Goal: Check status: Check status

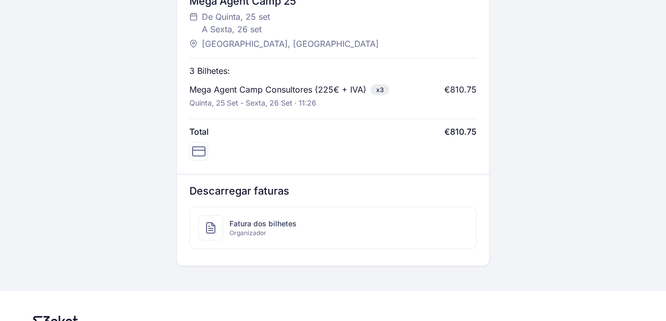
scroll to position [501, 0]
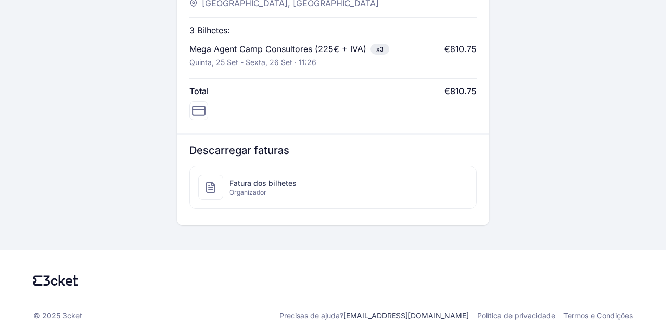
click at [248, 178] on span "Fatura dos bilhetes" at bounding box center [263, 183] width 67 height 10
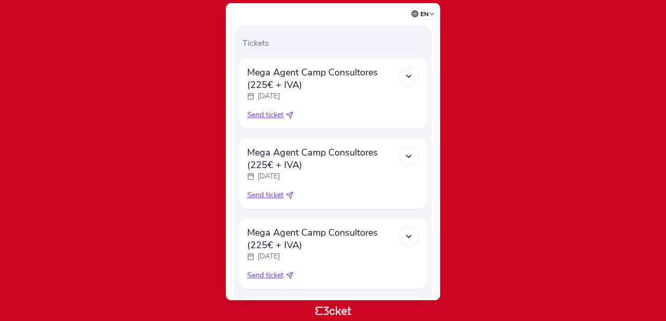
scroll to position [377, 0]
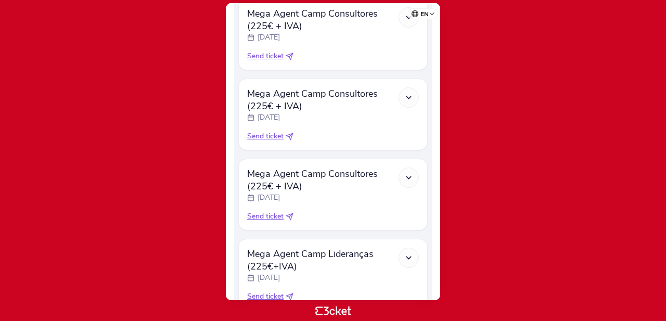
click at [408, 98] on polyline at bounding box center [409, 97] width 5 height 2
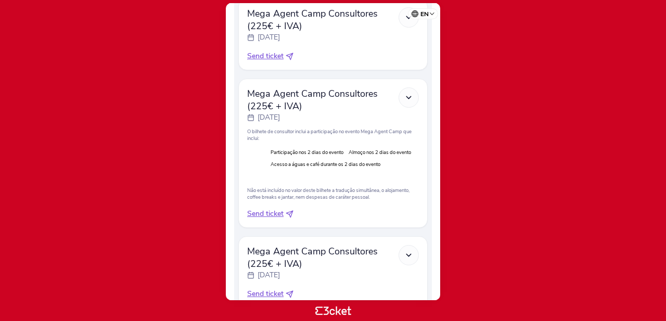
click at [408, 98] on polyline at bounding box center [409, 97] width 5 height 2
click at [410, 97] on icon at bounding box center [409, 97] width 9 height 9
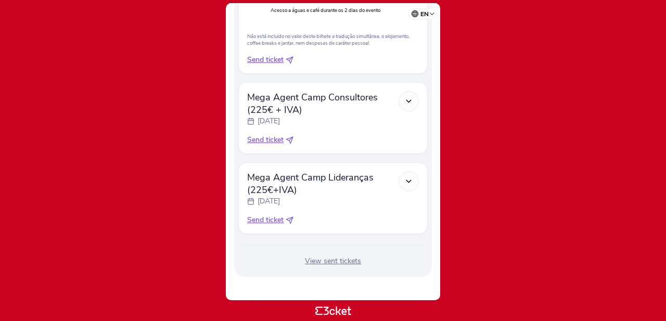
scroll to position [533, 0]
click at [353, 260] on div "View sent tickets" at bounding box center [333, 260] width 190 height 10
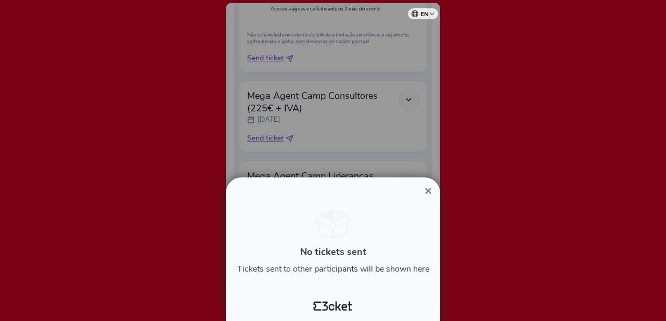
click at [428, 190] on span "×" at bounding box center [428, 191] width 7 height 14
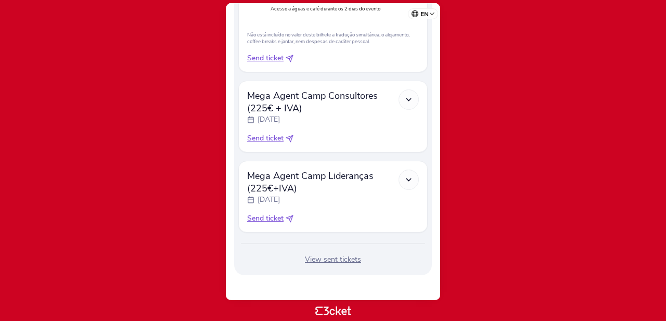
click at [291, 218] on icon at bounding box center [290, 219] width 8 height 8
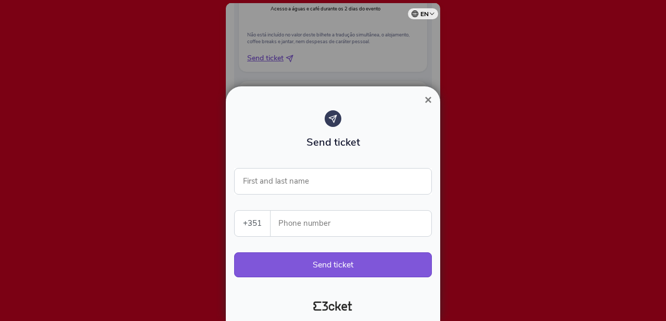
click at [428, 100] on span "×" at bounding box center [428, 100] width 7 height 14
